Goal: Find contact information: Find contact information

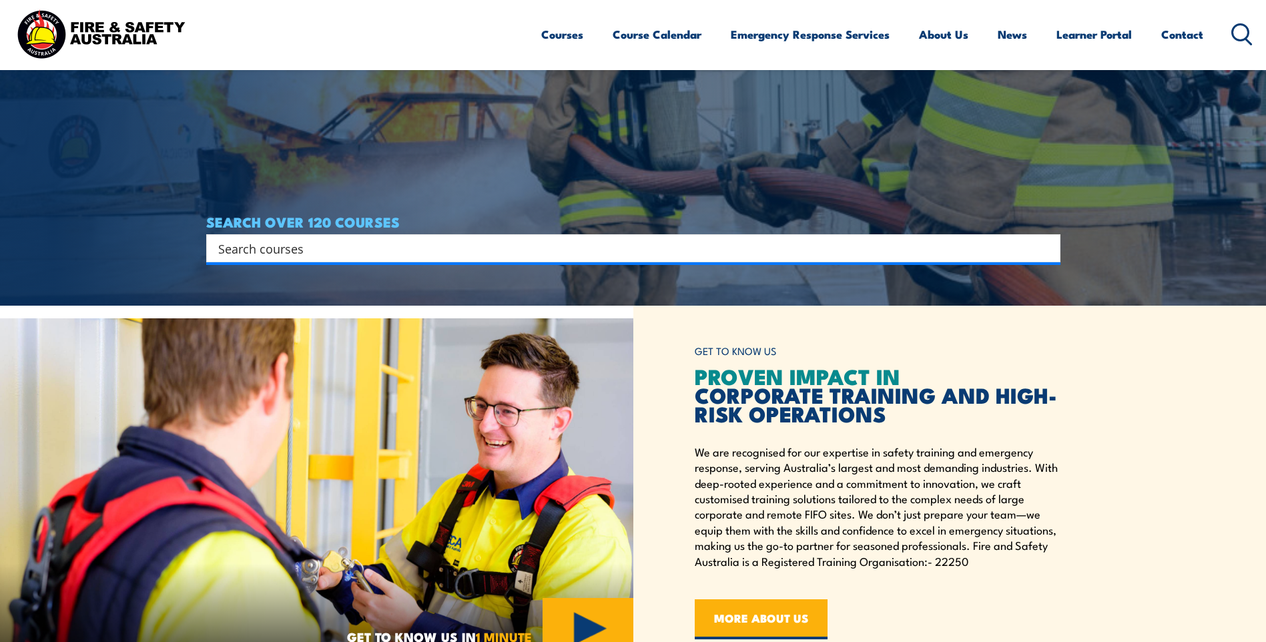
scroll to position [334, 0]
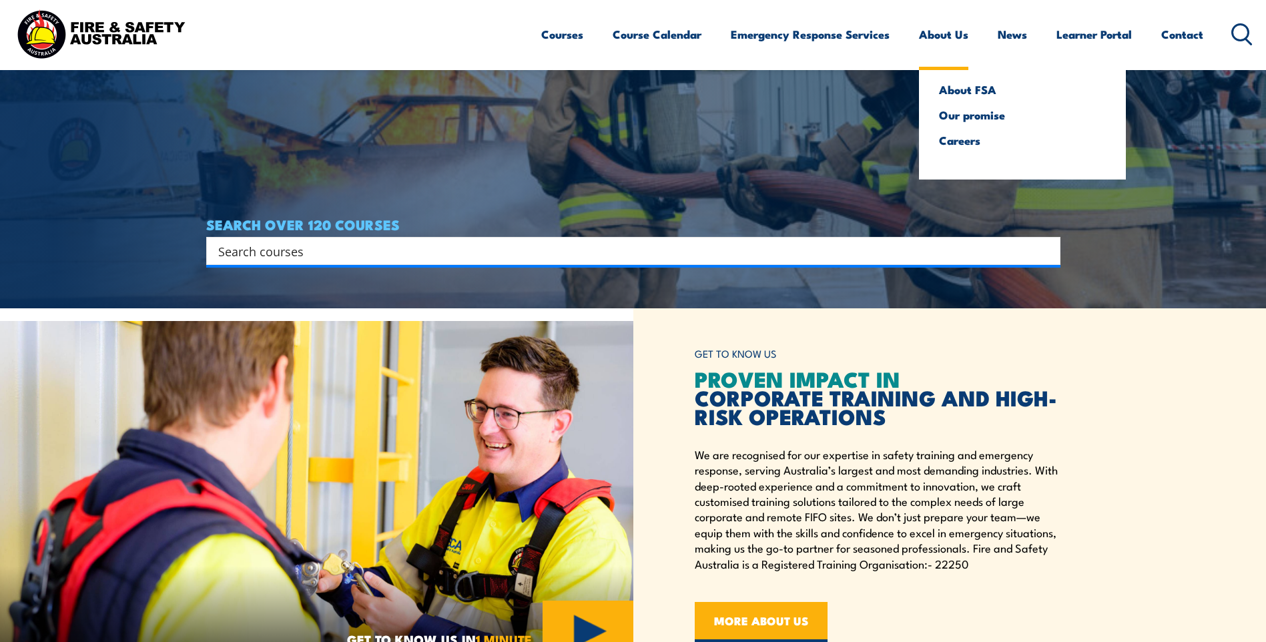
click at [939, 39] on link "About Us" at bounding box center [943, 34] width 49 height 35
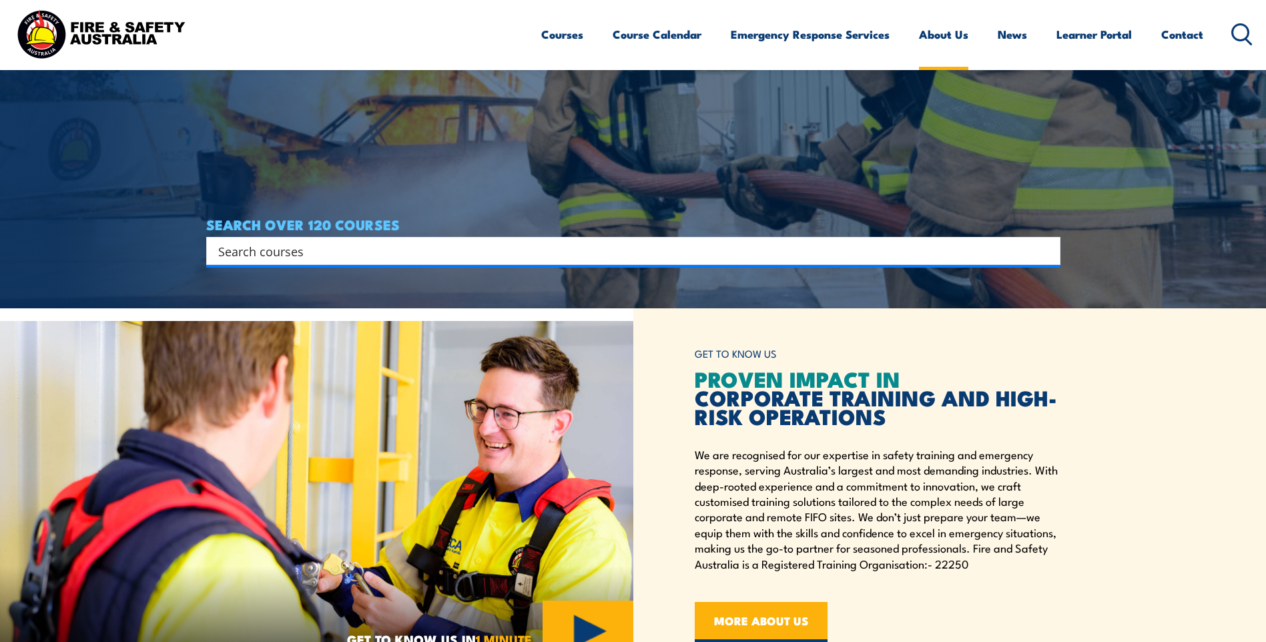
click at [940, 33] on link "About Us" at bounding box center [943, 34] width 49 height 35
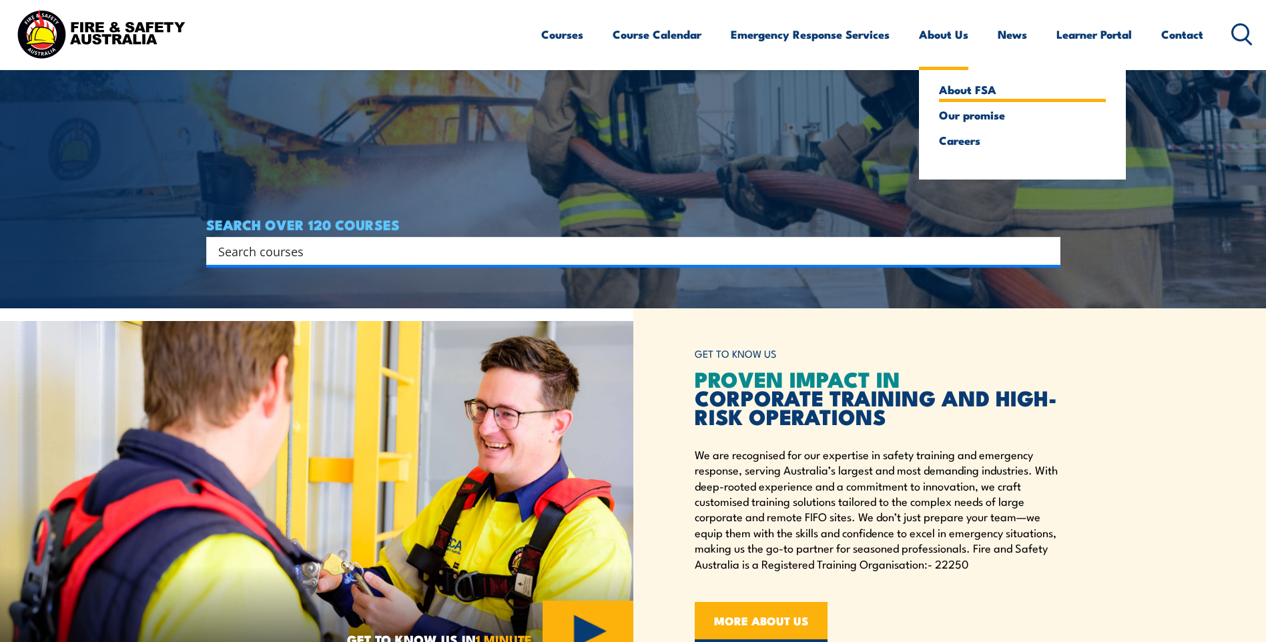
click at [956, 87] on link "About FSA" at bounding box center [1022, 89] width 167 height 12
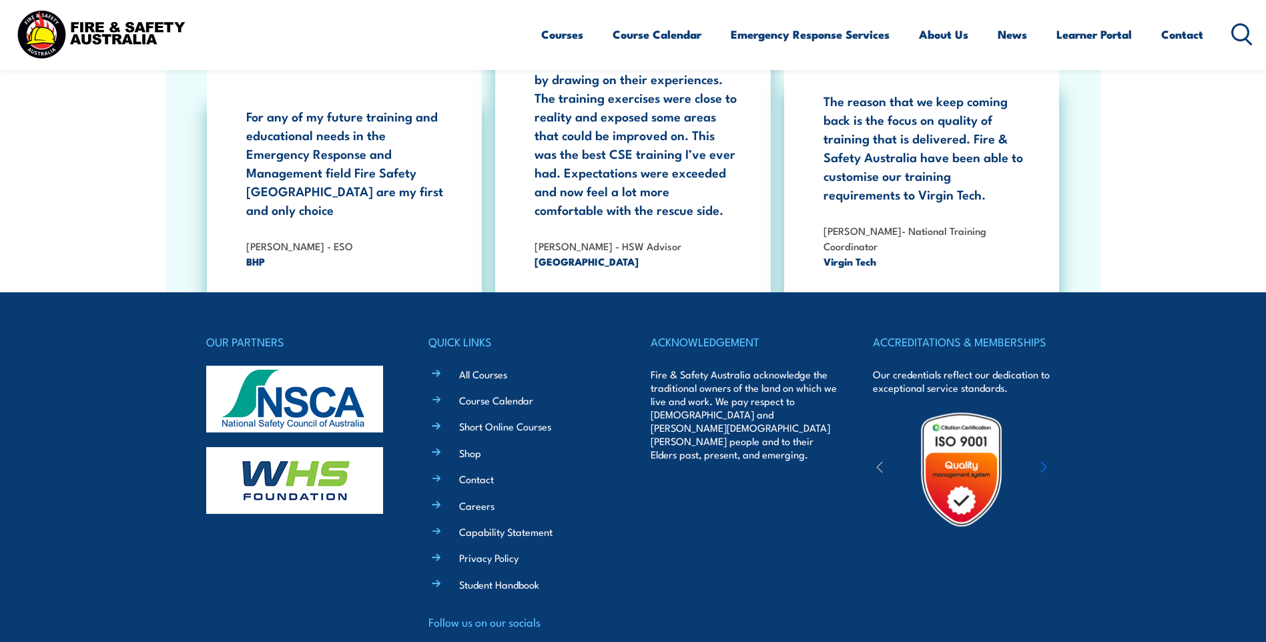
scroll to position [4295, 0]
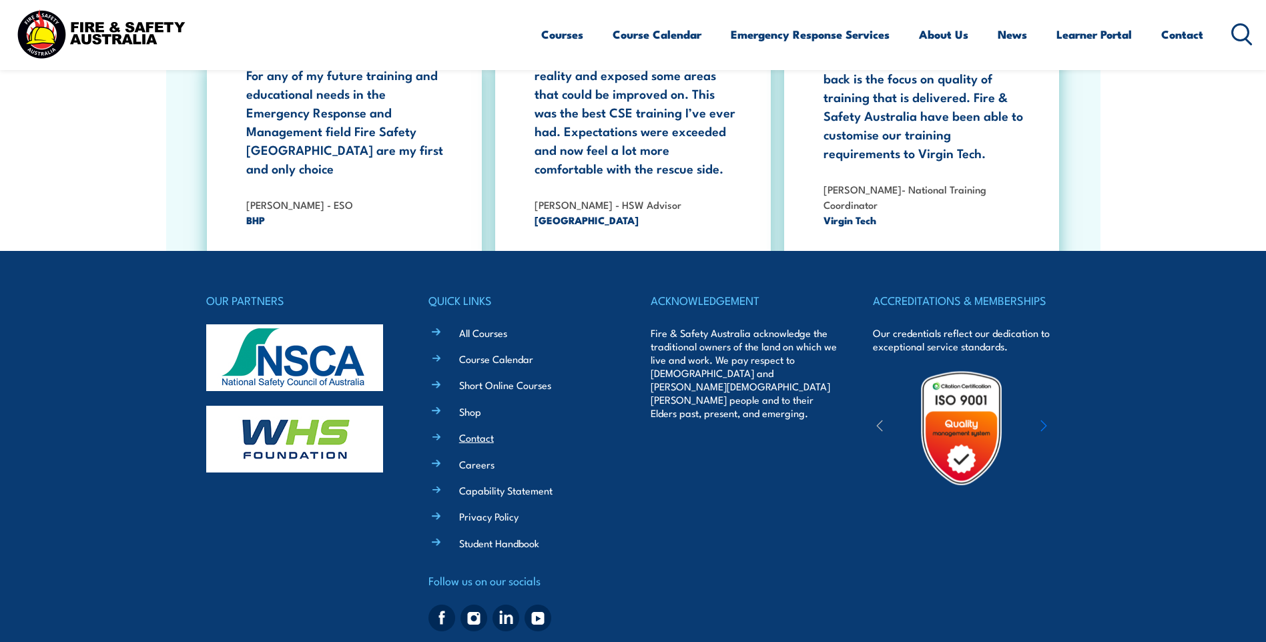
click at [476, 430] on link "Contact" at bounding box center [476, 437] width 35 height 14
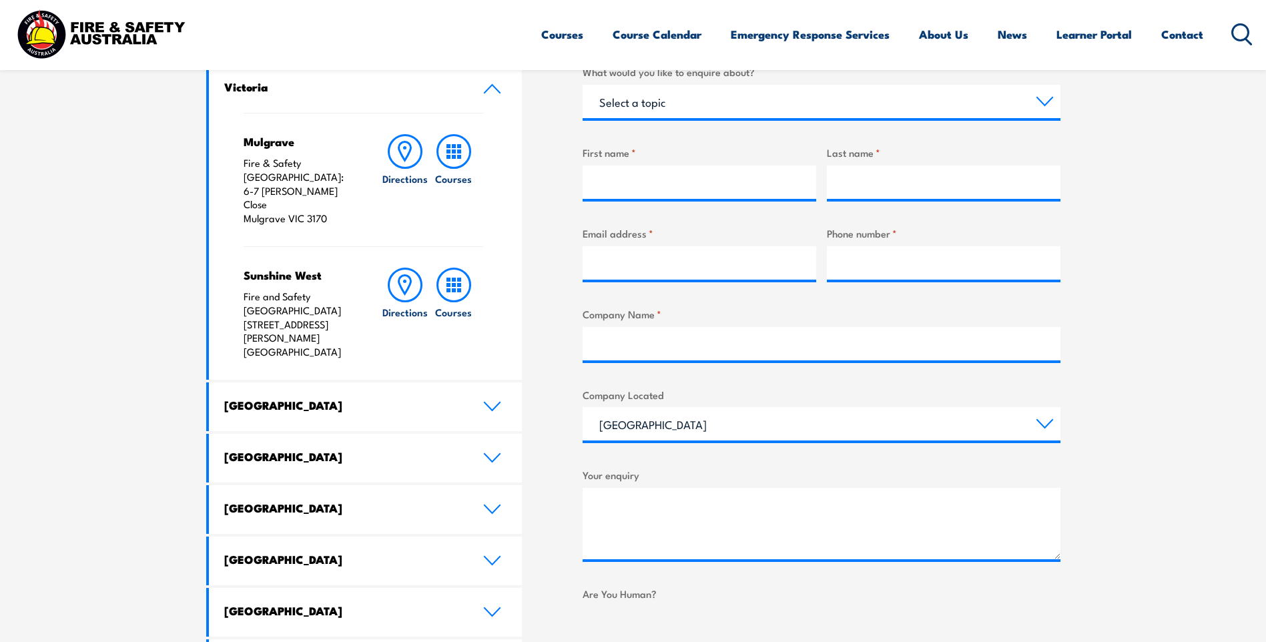
scroll to position [400, 0]
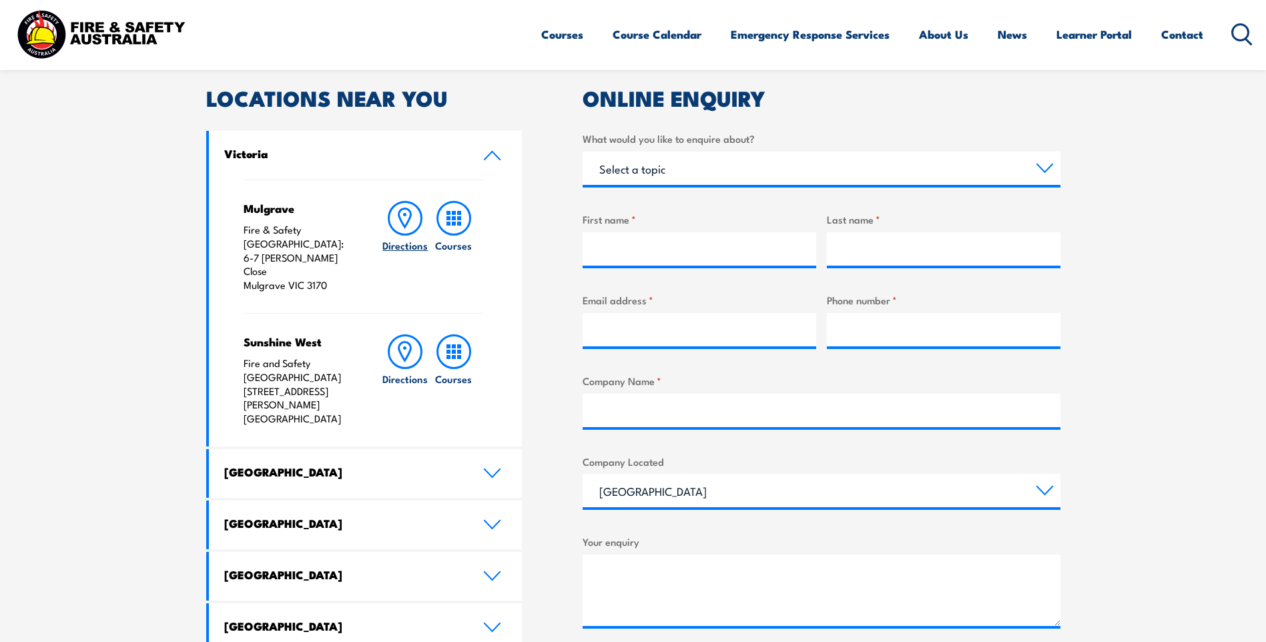
click at [402, 248] on h6 "Directions" at bounding box center [404, 245] width 45 height 14
